Goal: Task Accomplishment & Management: Use online tool/utility

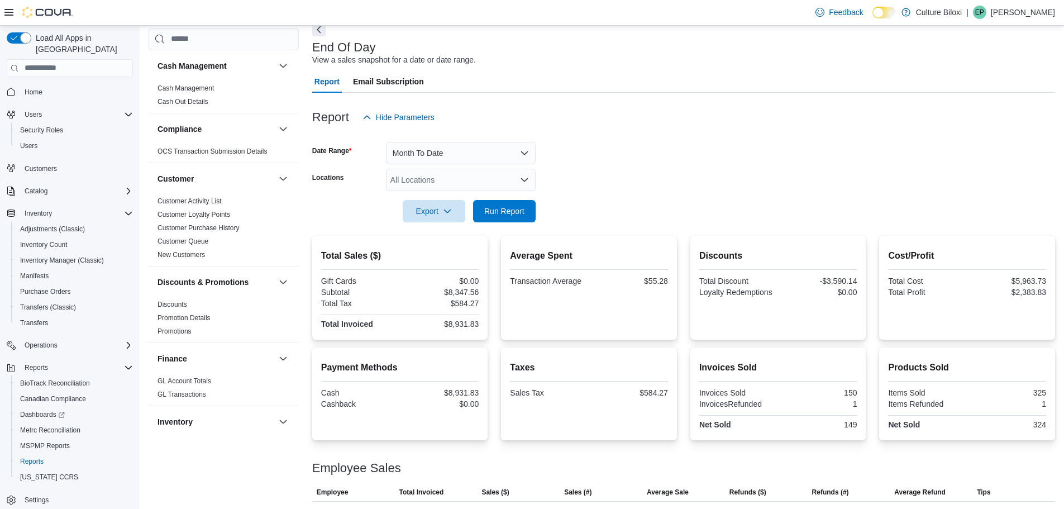
scroll to position [39, 0]
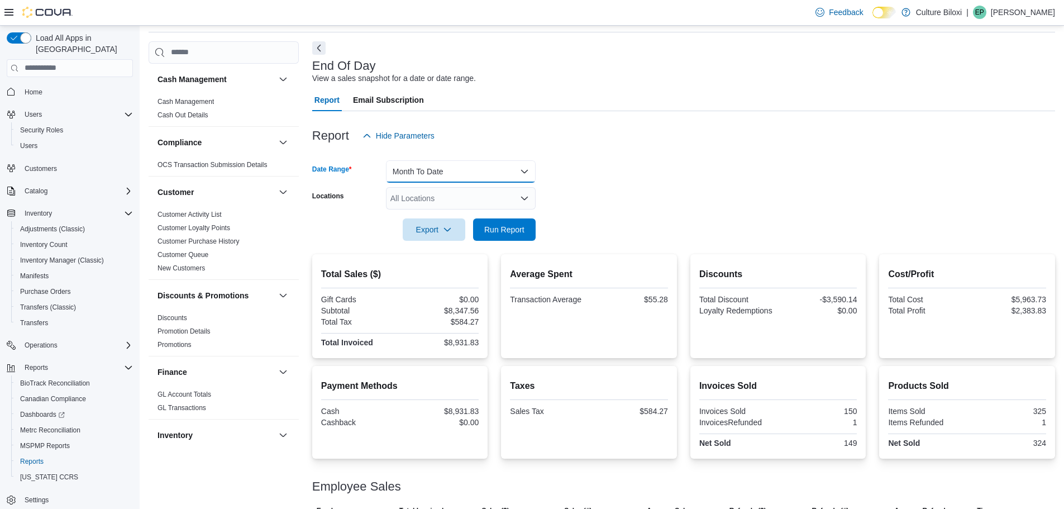
click at [499, 173] on button "Month To Date" at bounding box center [461, 171] width 150 height 22
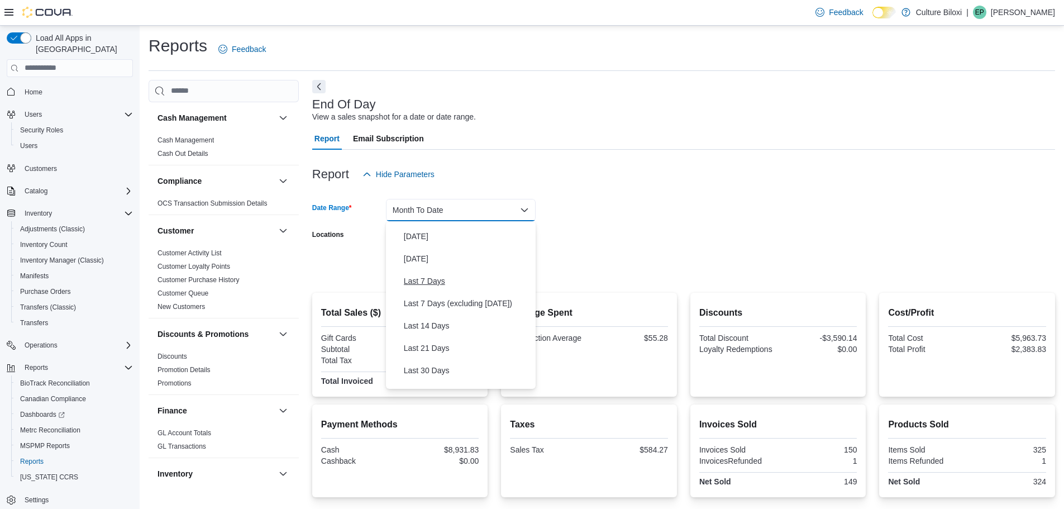
scroll to position [0, 0]
click at [428, 252] on span "[DATE]" at bounding box center [467, 254] width 127 height 13
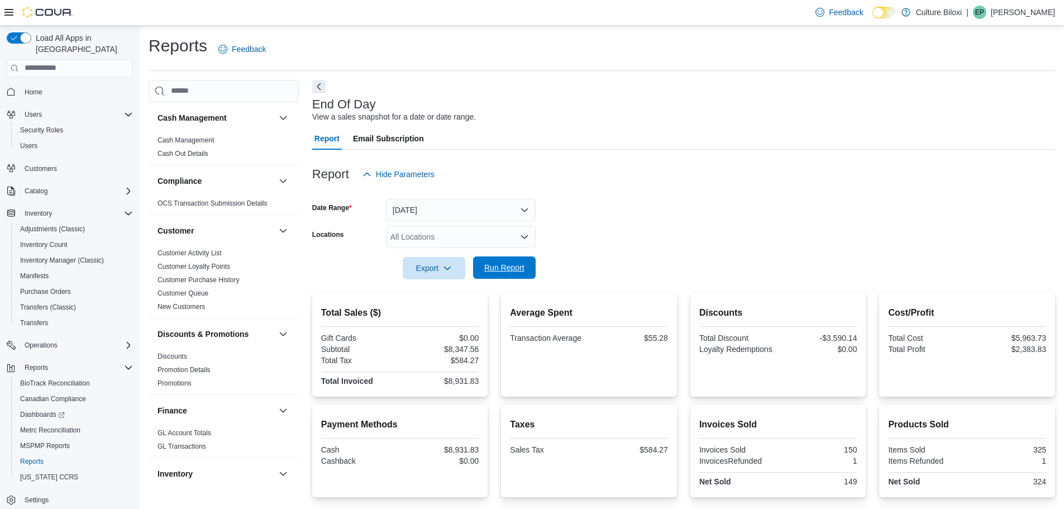
click at [501, 262] on span "Run Report" at bounding box center [504, 267] width 49 height 22
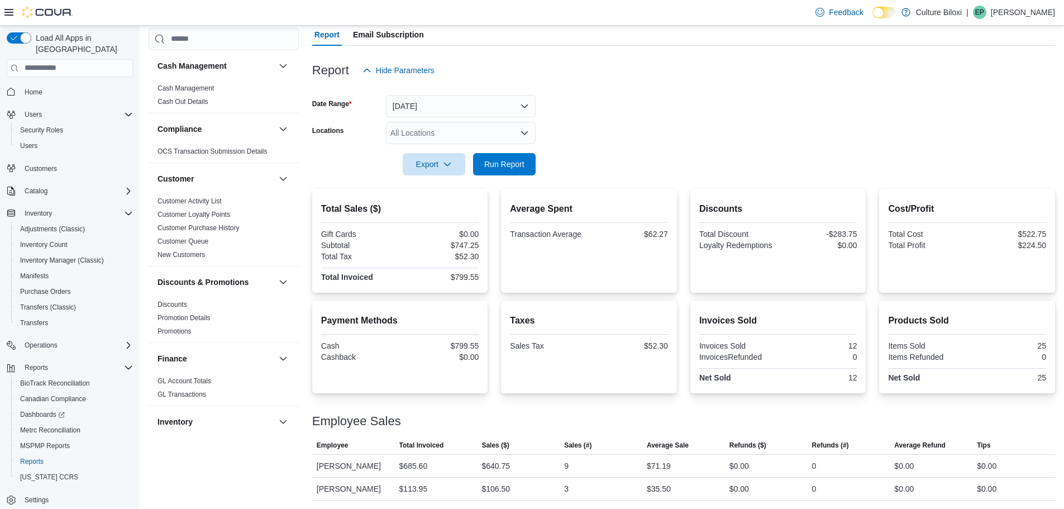
scroll to position [104, 0]
click at [456, 111] on button "[DATE]" at bounding box center [461, 105] width 150 height 22
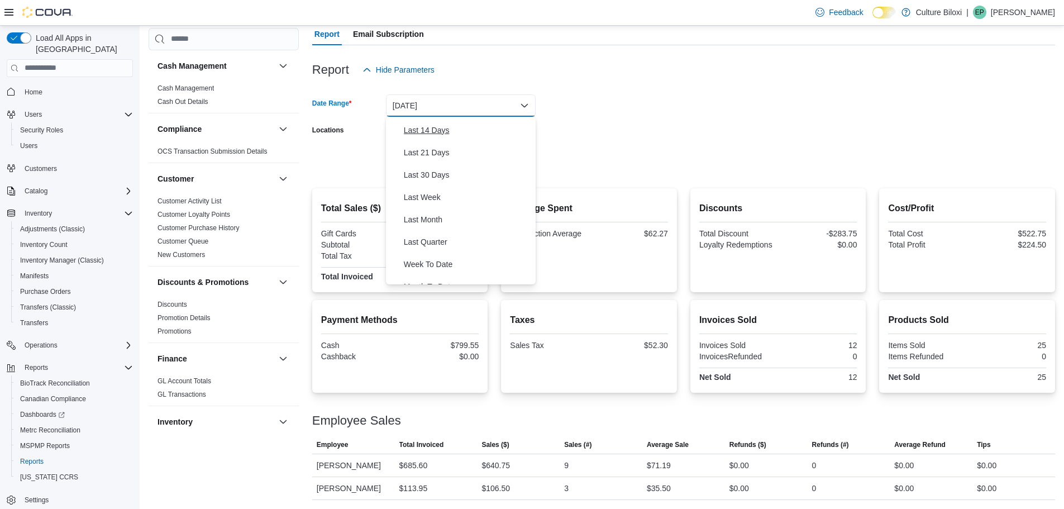
scroll to position [112, 0]
click at [420, 217] on span "Last Month" at bounding box center [467, 217] width 127 height 13
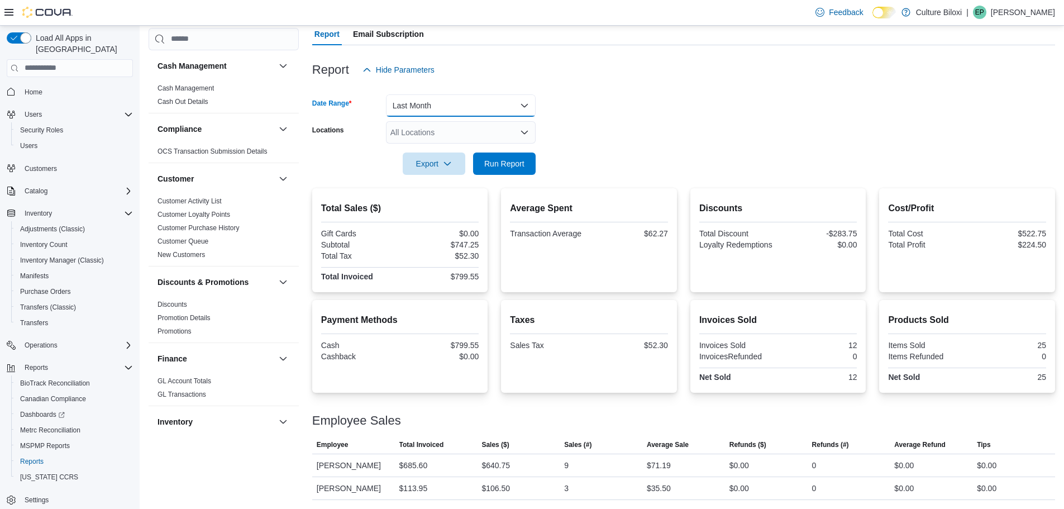
click at [456, 108] on button "Last Month" at bounding box center [461, 105] width 150 height 22
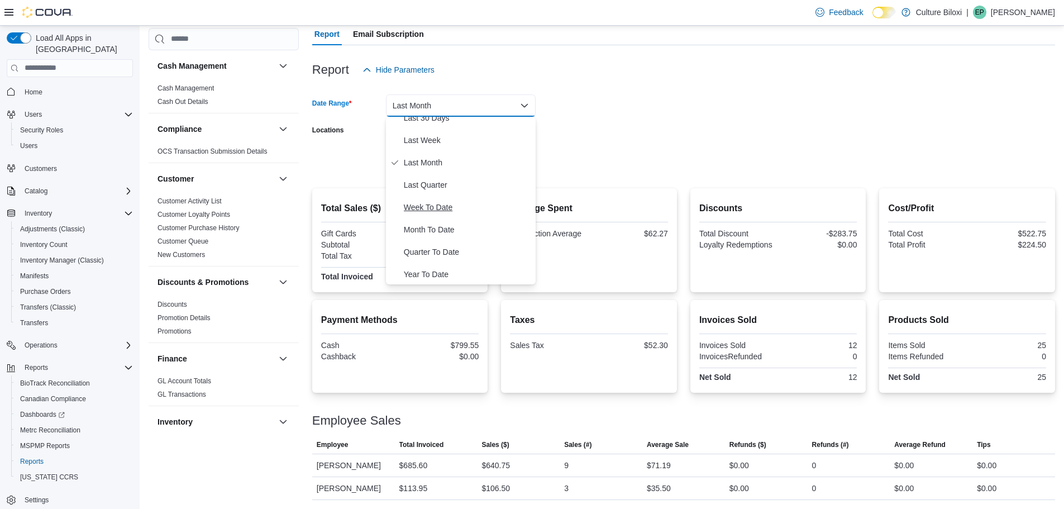
scroll to position [168, 0]
click at [451, 228] on span "Month To Date" at bounding box center [467, 228] width 127 height 13
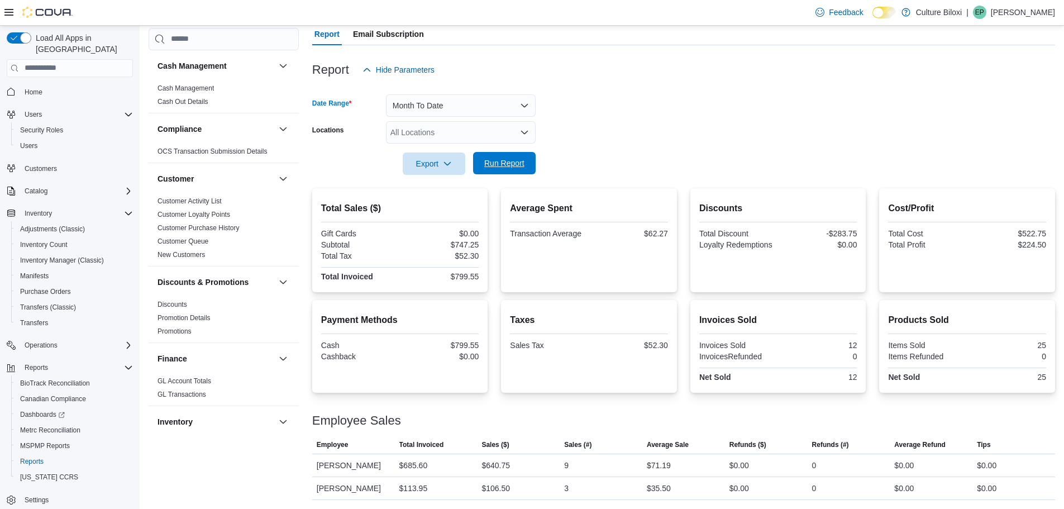
click at [515, 159] on span "Run Report" at bounding box center [504, 162] width 40 height 11
